Goal: Information Seeking & Learning: Learn about a topic

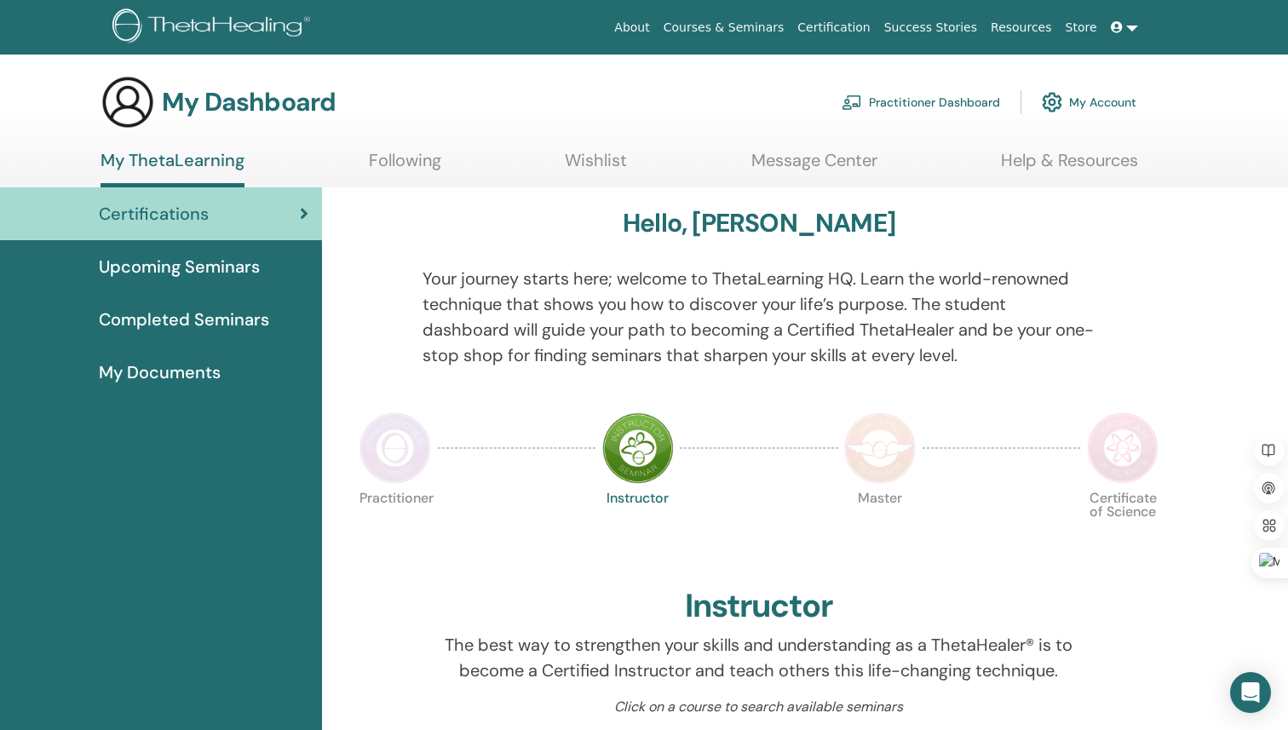
click at [1130, 27] on link at bounding box center [1124, 28] width 41 height 32
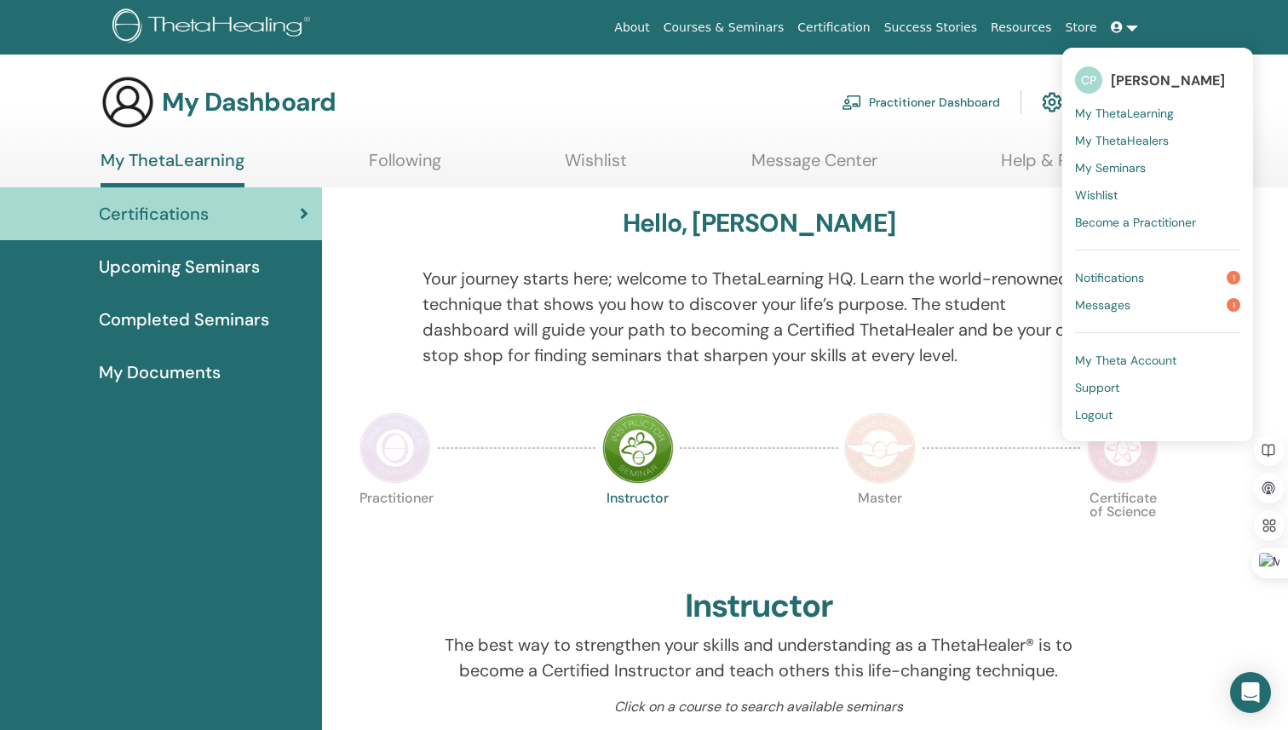
click at [1144, 280] on span "Notifications" at bounding box center [1109, 277] width 69 height 15
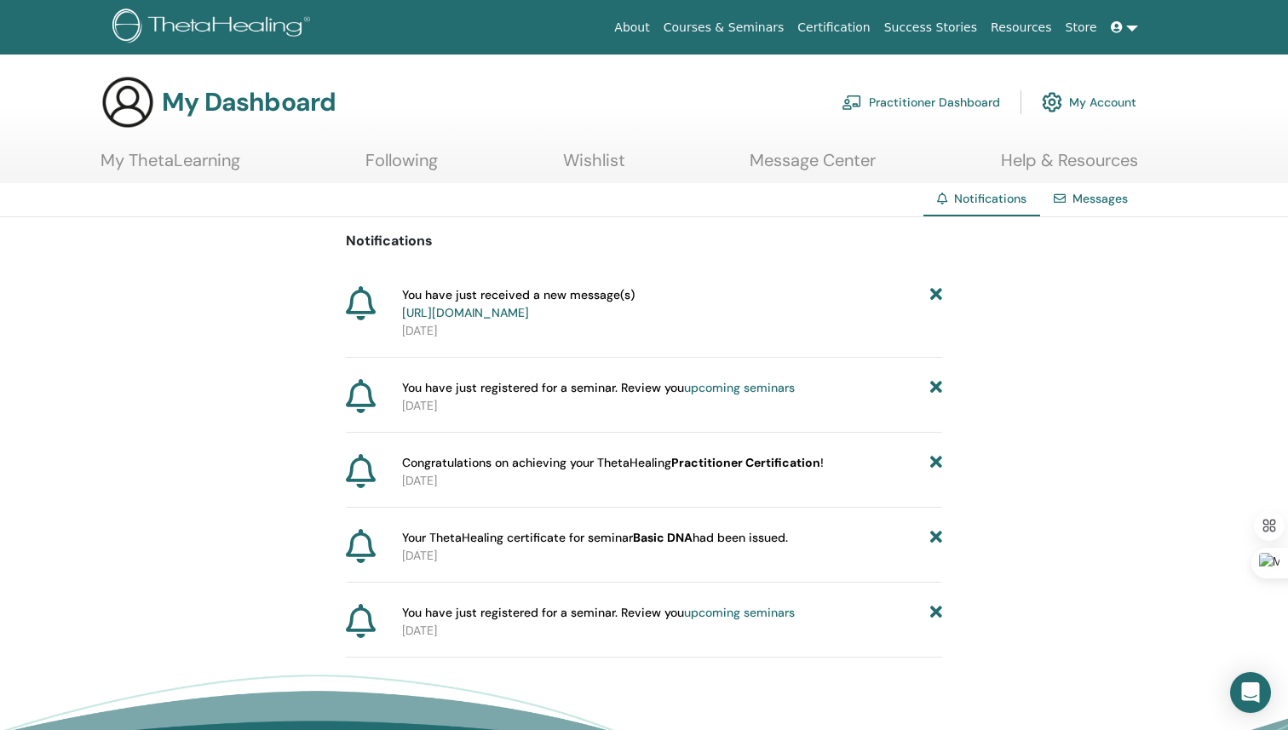
click at [529, 316] on link "https://member.thetahealing.com/message-center/messages/91fd7db0-7b34-479c-aef1…" at bounding box center [465, 312] width 127 height 15
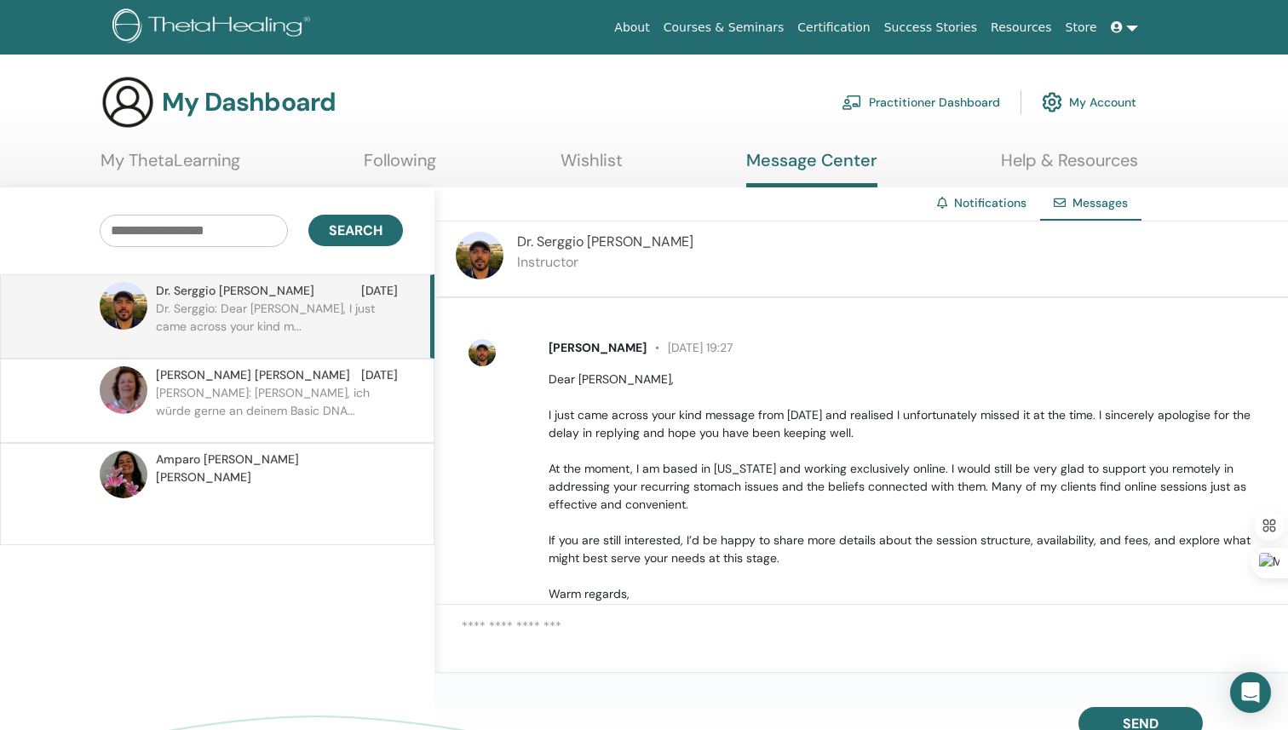
scroll to position [184, 0]
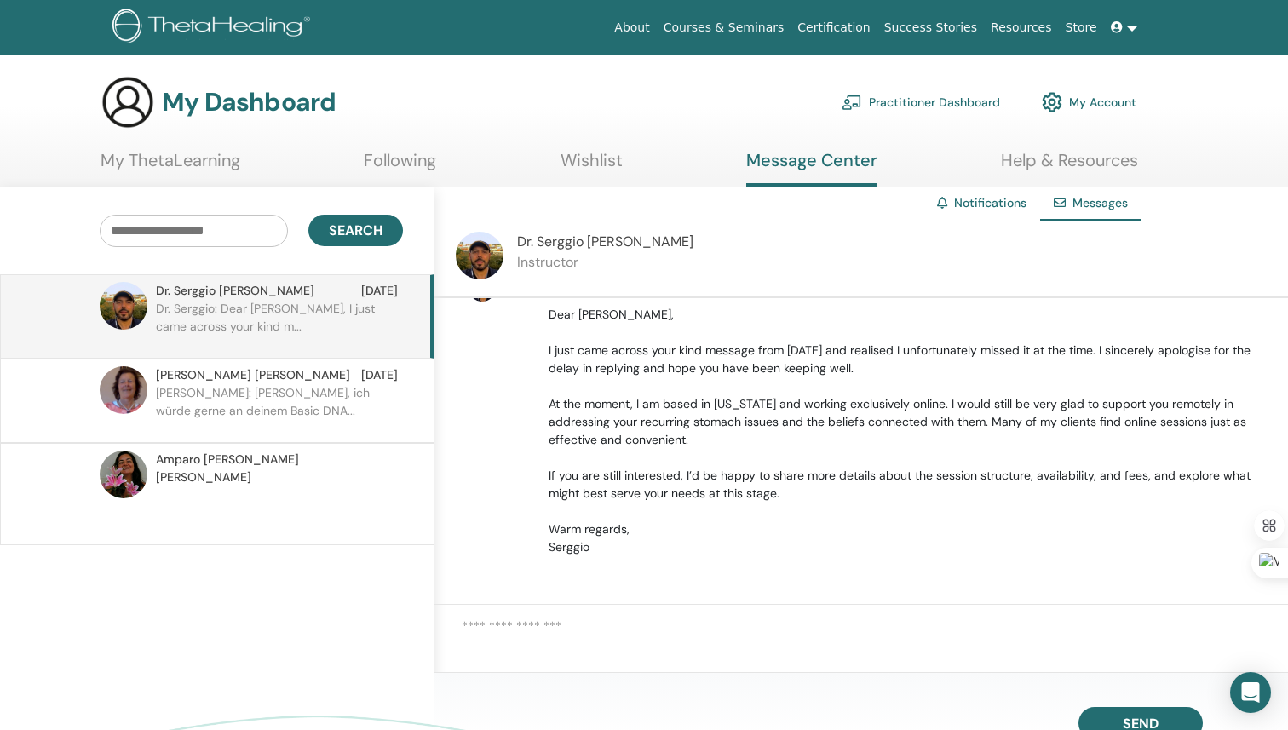
click at [247, 405] on p "Christine: Liebe Monika, ich würde gerne an deinem Basic DNA..." at bounding box center [279, 409] width 247 height 51
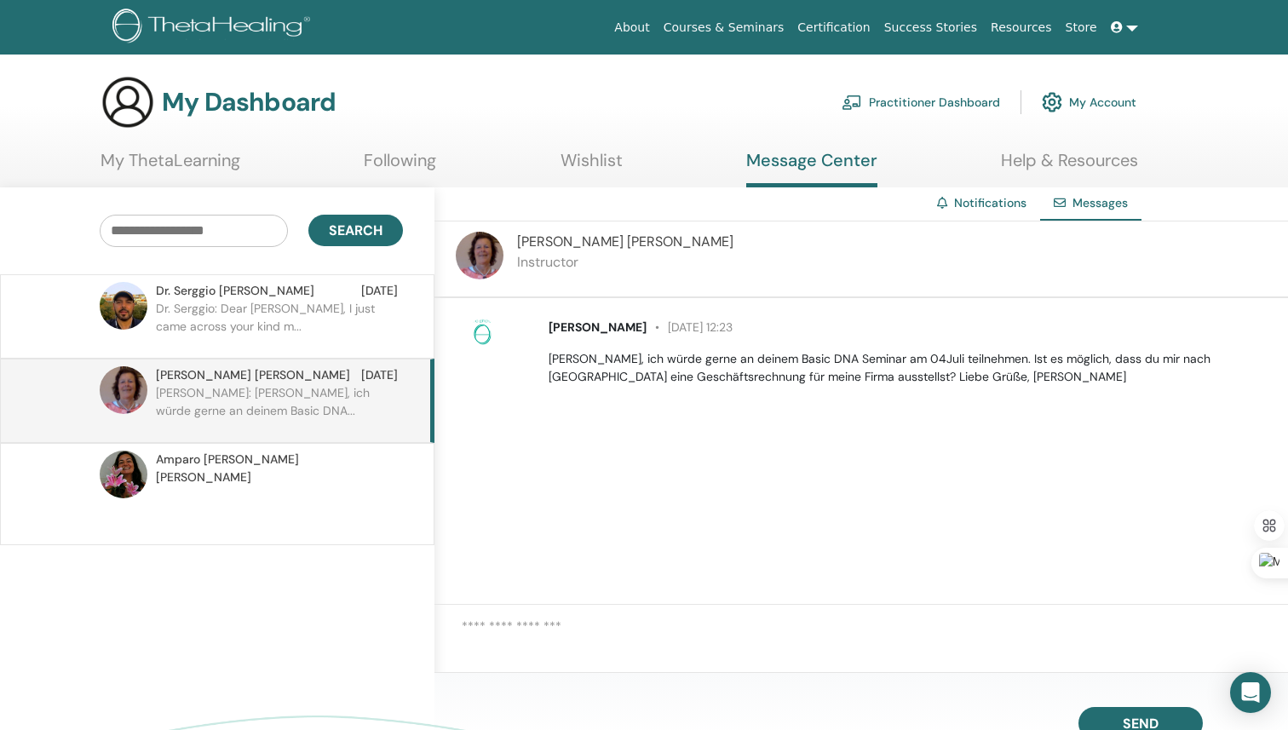
click at [292, 306] on p "Dr. Serggio: Dear Christine, I just came across your kind m..." at bounding box center [279, 325] width 247 height 51
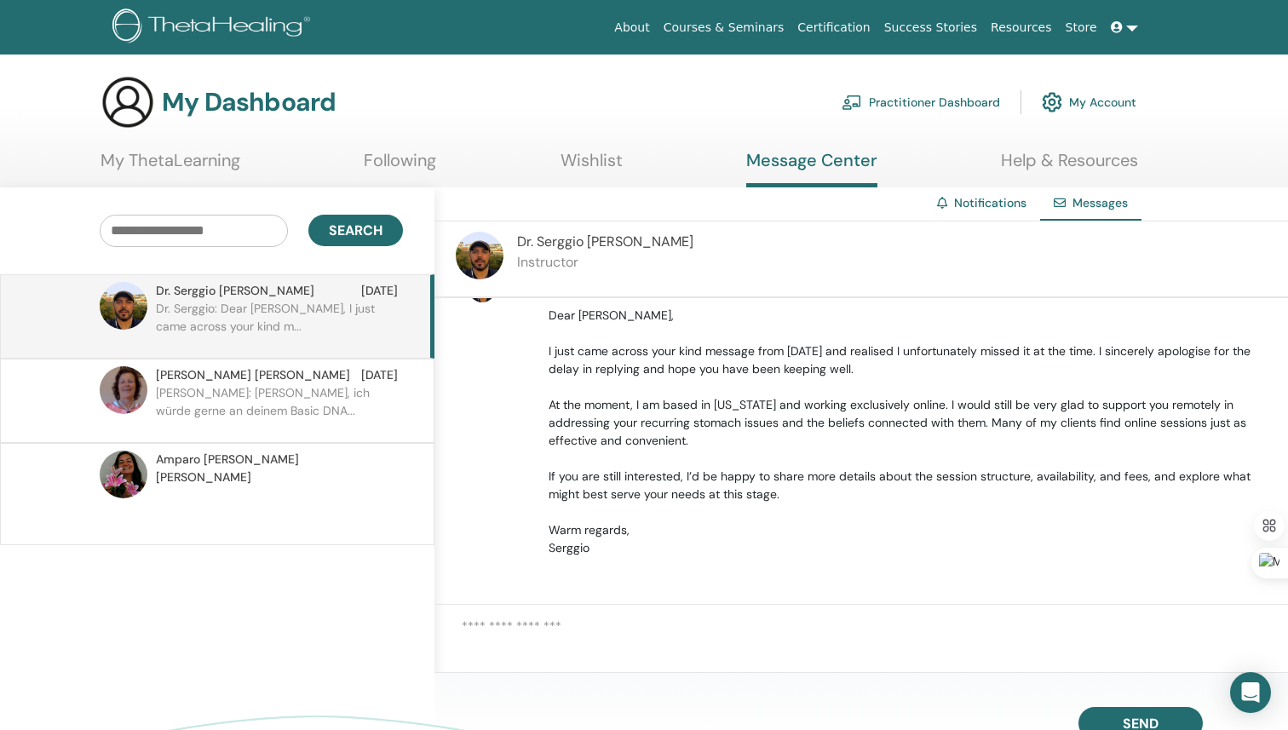
scroll to position [184, 0]
click at [1129, 29] on link at bounding box center [1124, 28] width 41 height 32
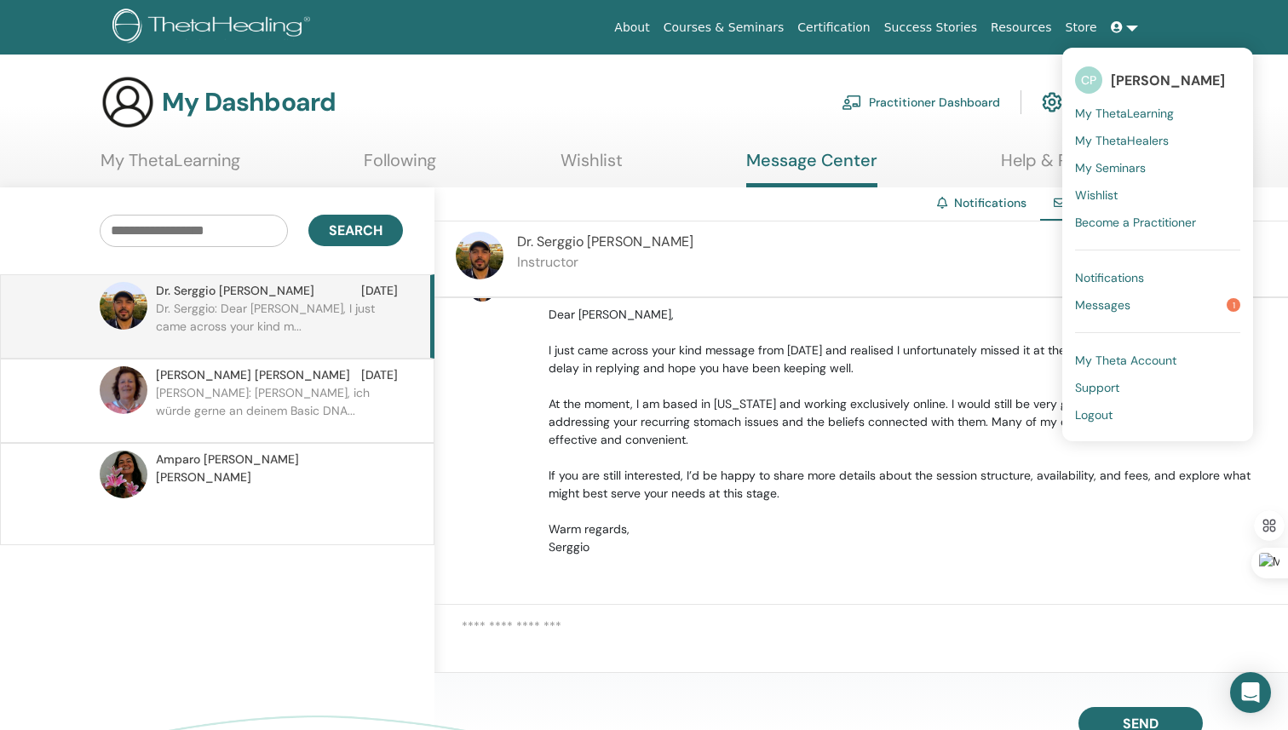
click at [1138, 293] on link "Messages 1" at bounding box center [1157, 304] width 165 height 27
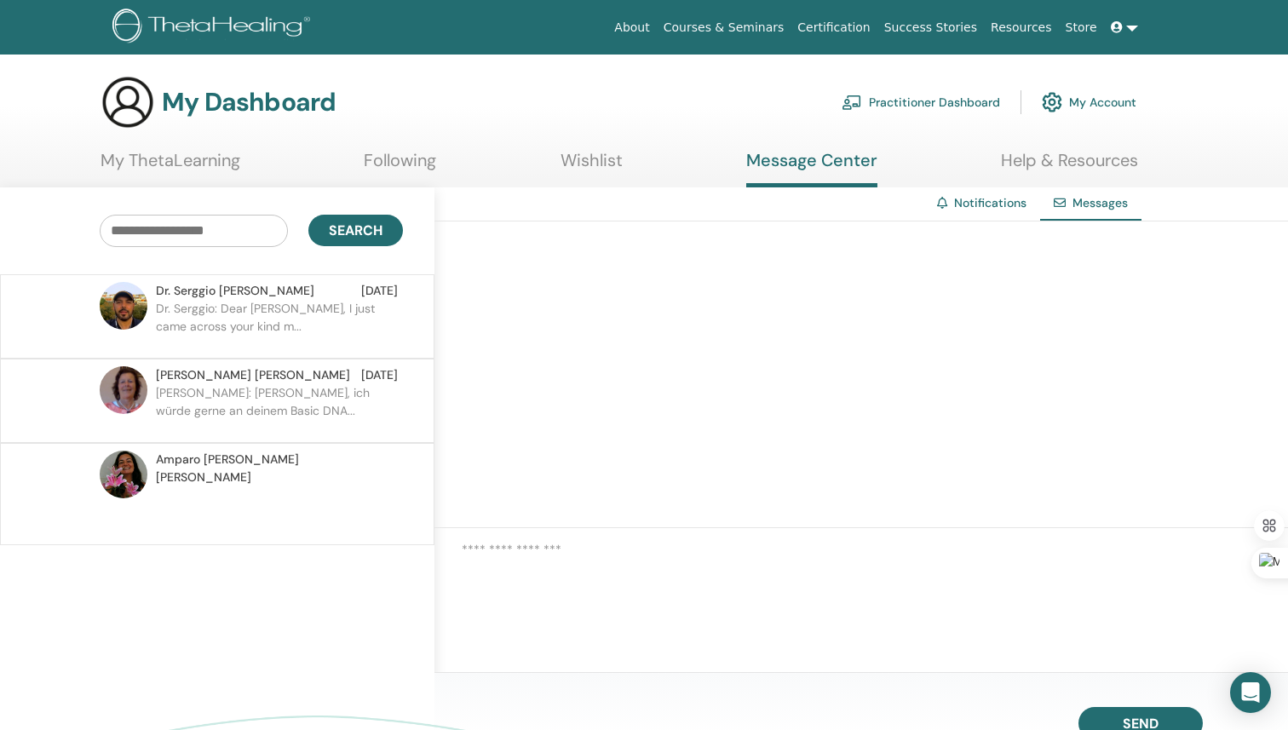
click at [163, 169] on link "My ThetaLearning" at bounding box center [171, 166] width 140 height 33
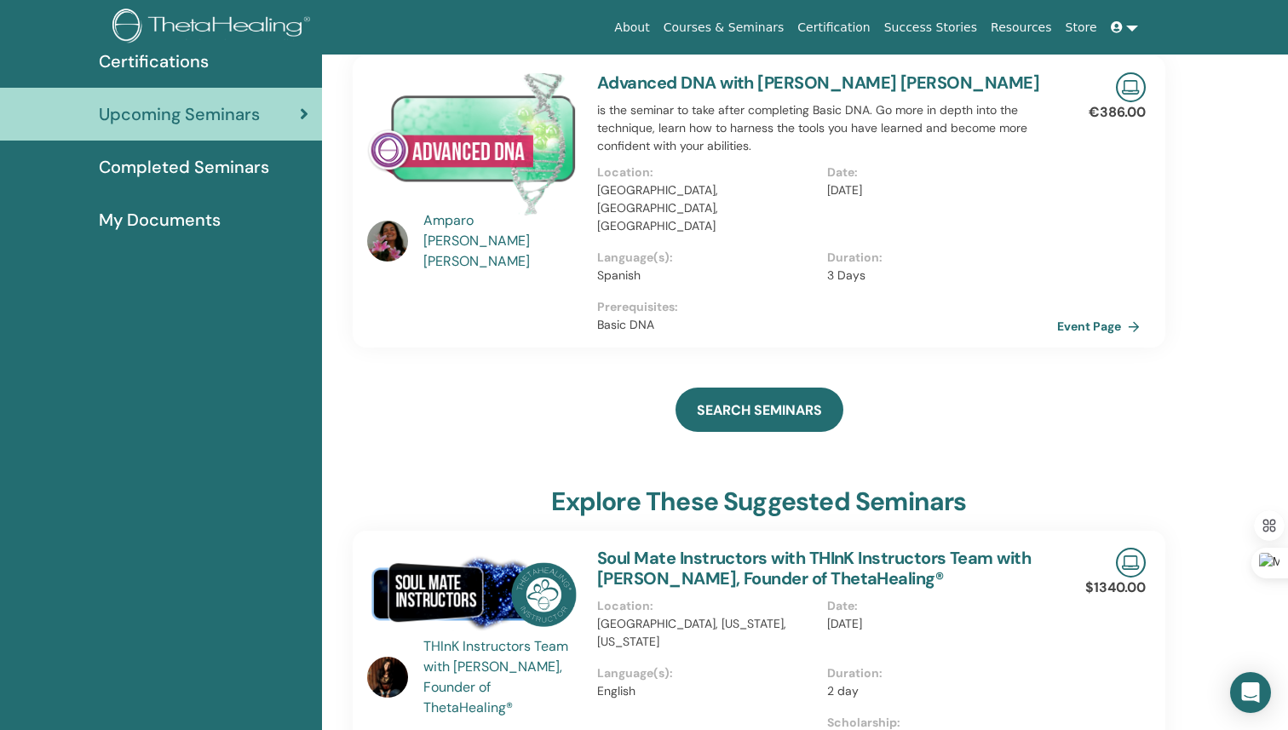
scroll to position [11, 0]
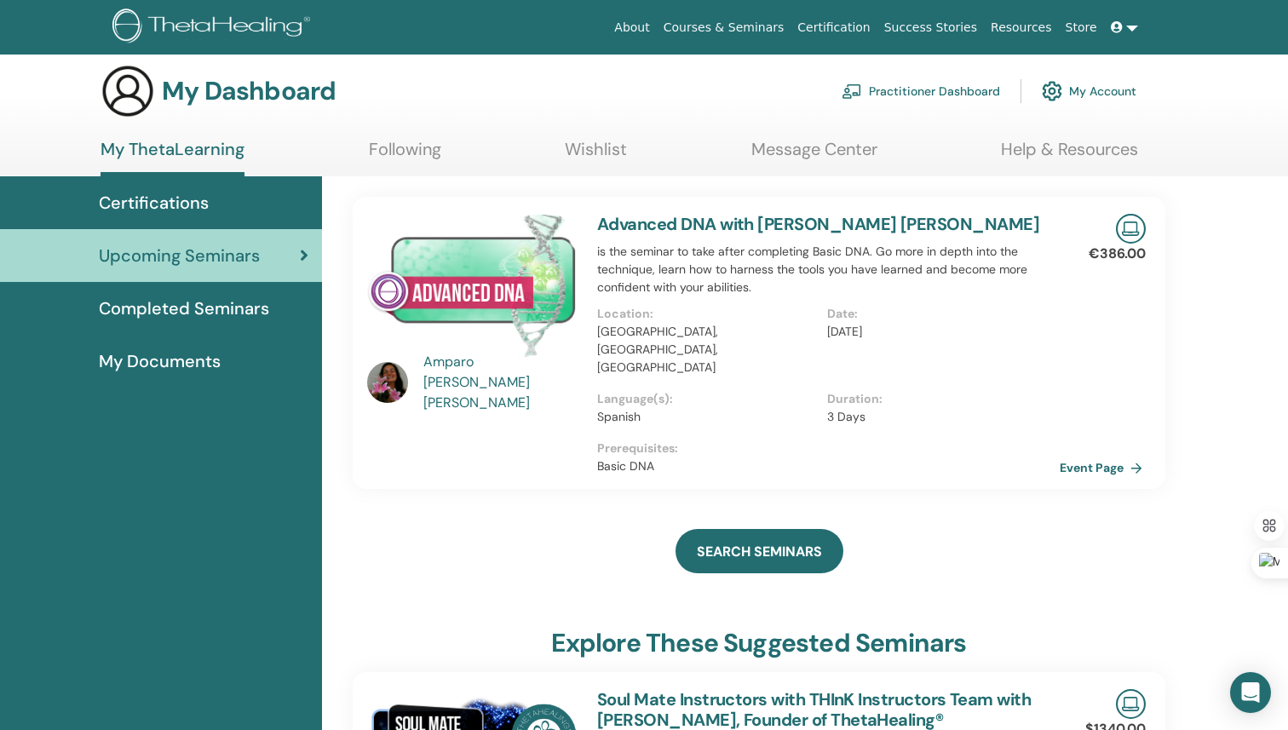
click at [1089, 455] on link "Event Page" at bounding box center [1104, 468] width 89 height 26
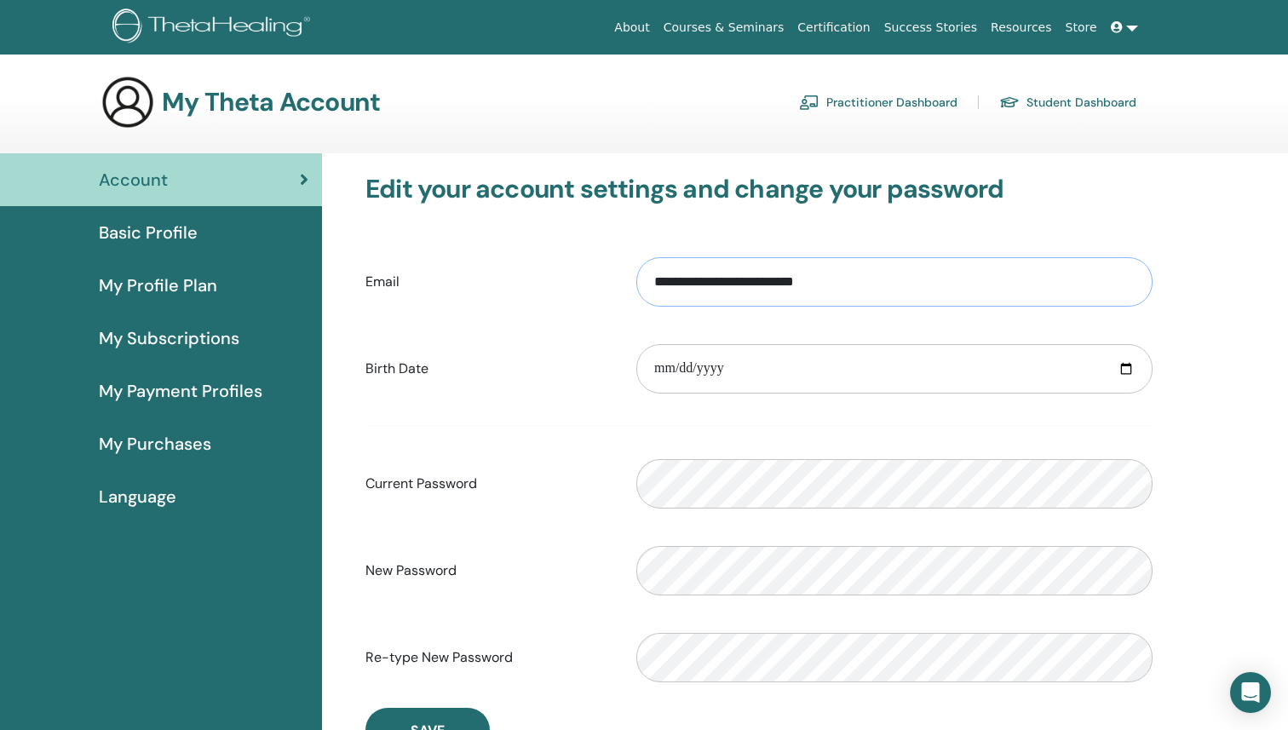
click at [813, 273] on input "**********" at bounding box center [894, 281] width 516 height 49
click at [555, 376] on label "Birth Date" at bounding box center [488, 369] width 271 height 32
click at [636, 307] on input "**********" at bounding box center [894, 281] width 516 height 49
click at [183, 234] on span "Basic Profile" at bounding box center [148, 233] width 99 height 26
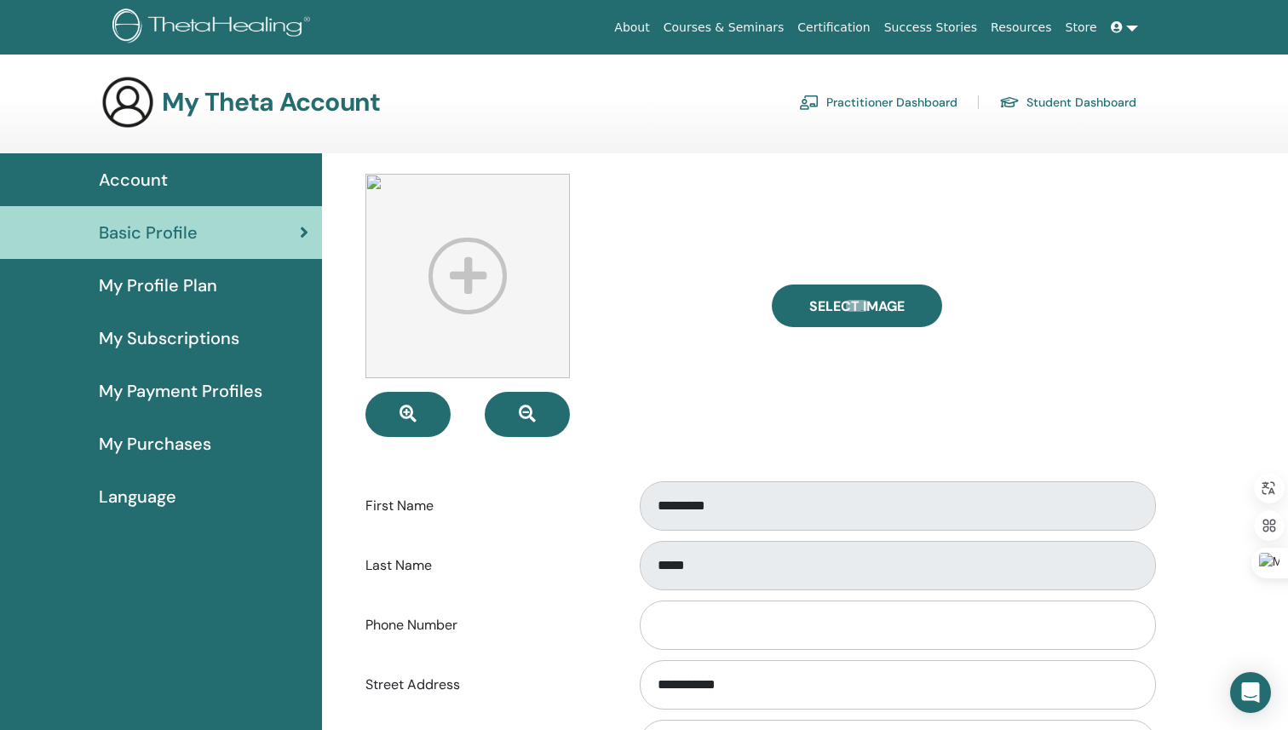
click at [211, 28] on img at bounding box center [214, 28] width 204 height 38
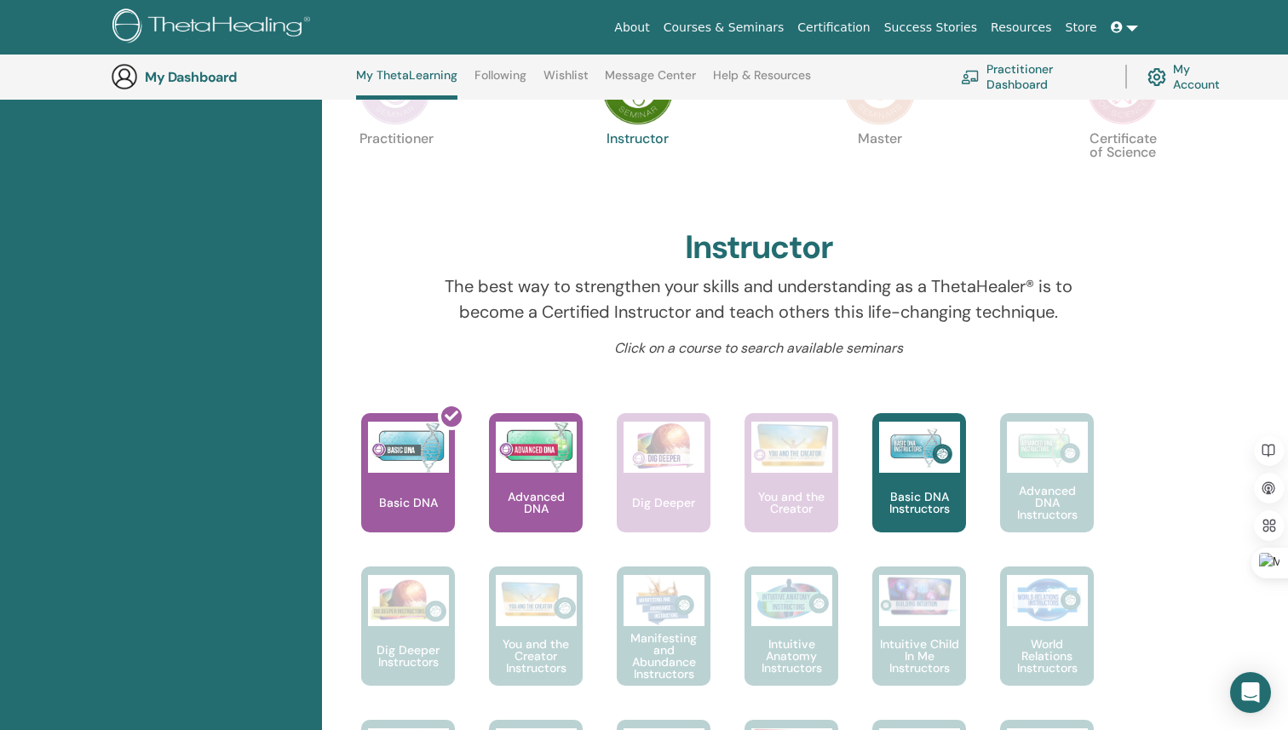
scroll to position [604, 0]
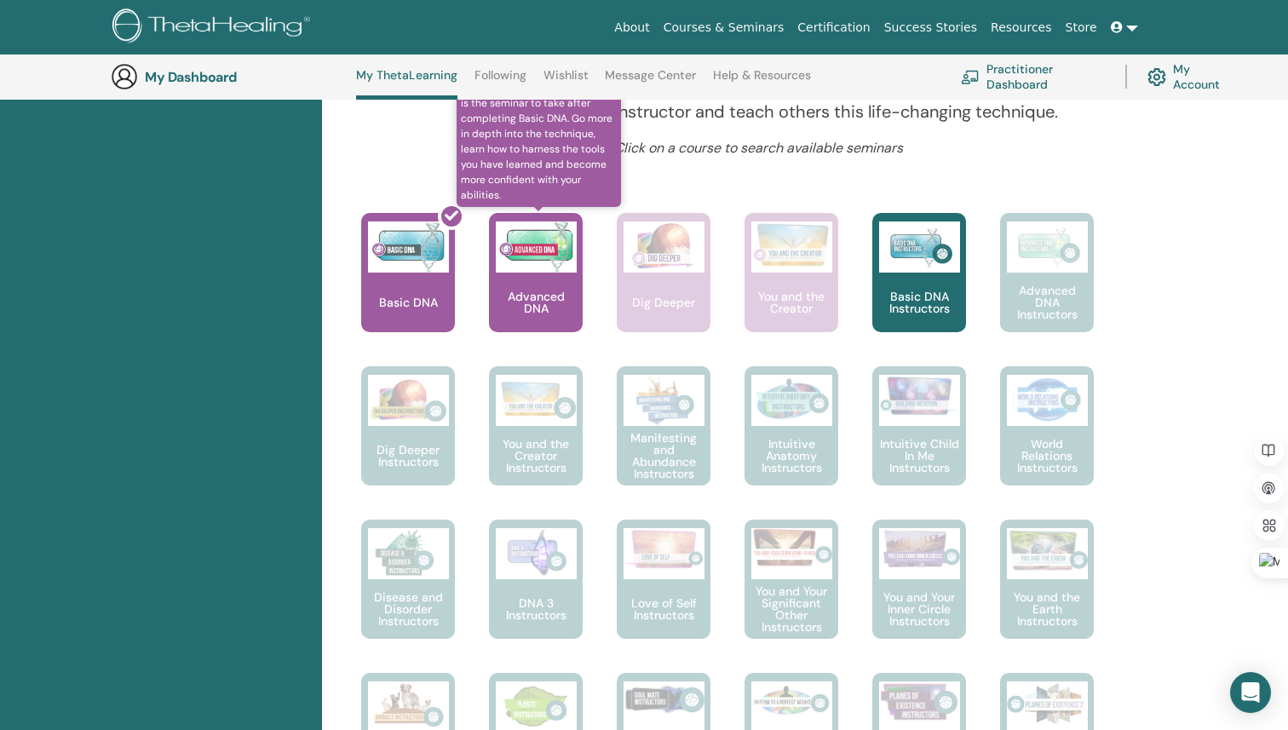
click at [529, 276] on div "Advanced DNA" at bounding box center [536, 272] width 94 height 119
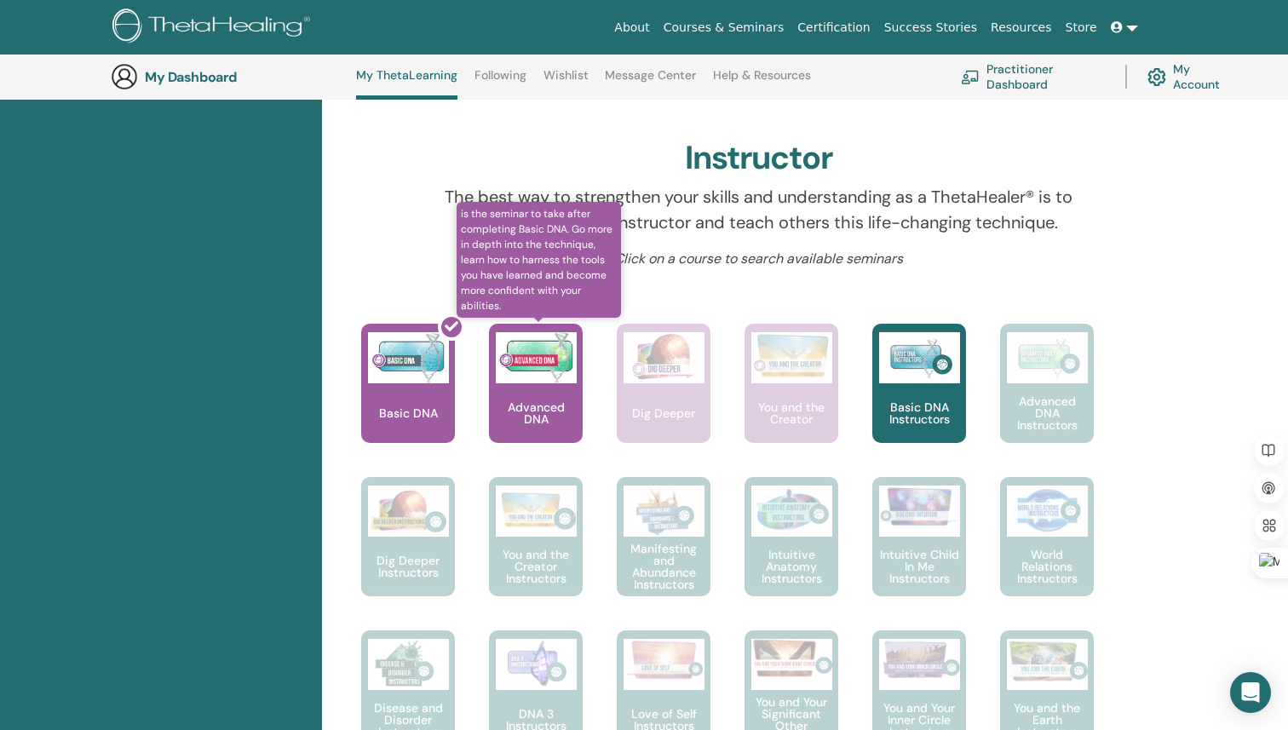
scroll to position [490, 0]
